Goal: Information Seeking & Learning: Understand process/instructions

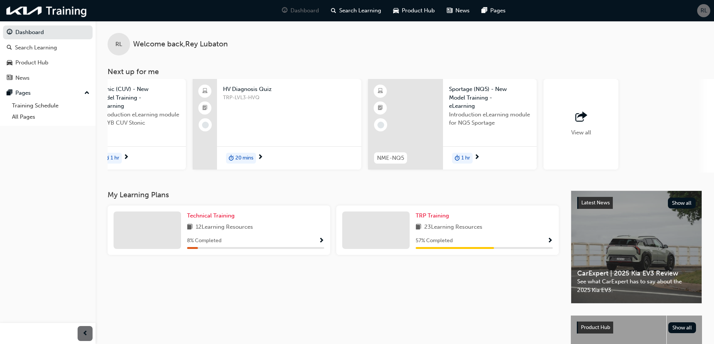
scroll to position [0, 443]
click at [574, 105] on div "View all" at bounding box center [578, 124] width 75 height 91
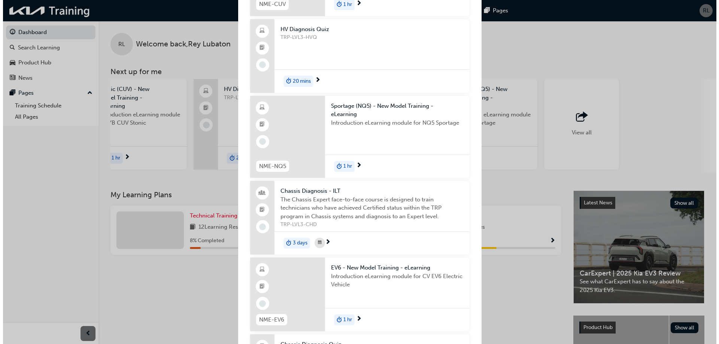
scroll to position [262, 0]
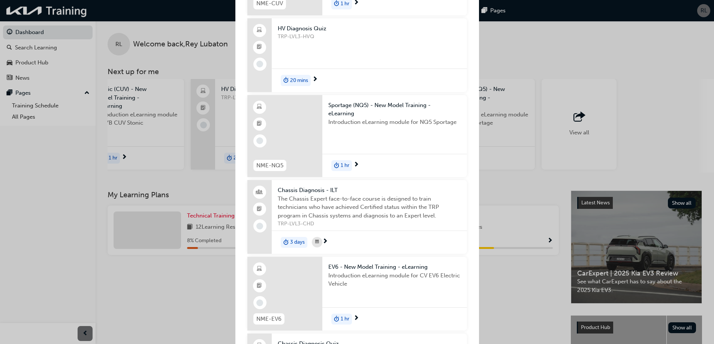
click at [356, 203] on span "The Chassis Expert face-to-face course is designed to train technicians who hav…" at bounding box center [369, 207] width 183 height 25
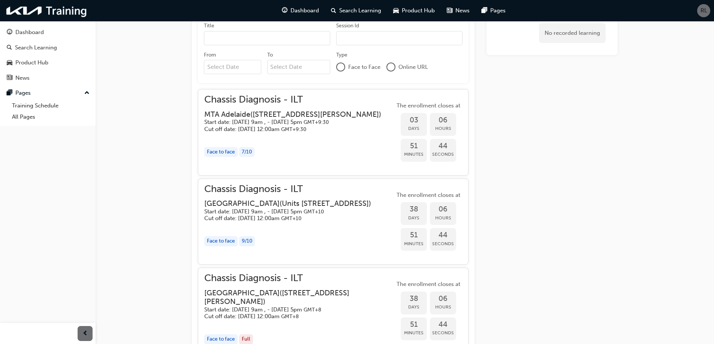
scroll to position [338, 0]
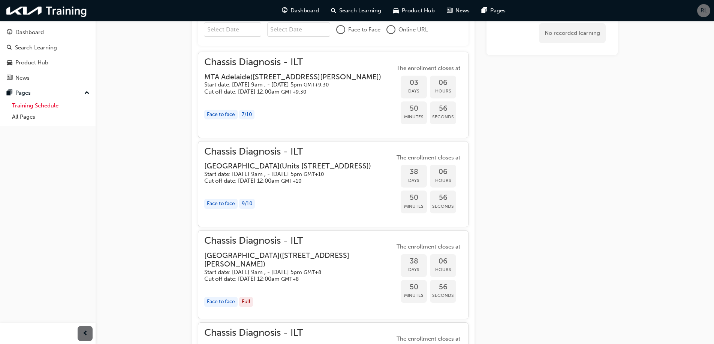
click at [25, 107] on link "Training Schedule" at bounding box center [51, 106] width 84 height 12
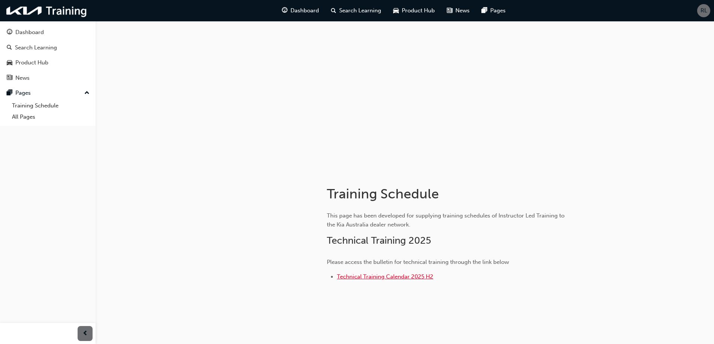
click at [388, 278] on span "Technical Training Calendar 2025 H2" at bounding box center [385, 276] width 96 height 7
